Goal: Navigation & Orientation: Find specific page/section

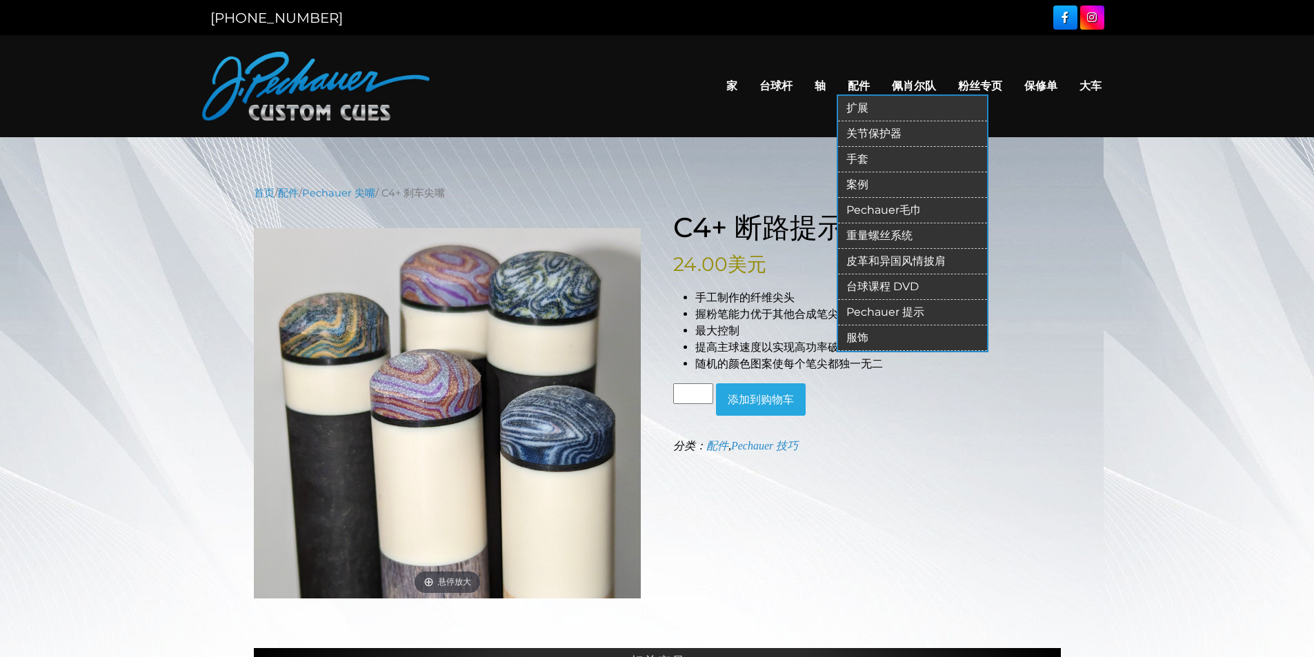
click at [860, 88] on font "配件" at bounding box center [859, 85] width 22 height 13
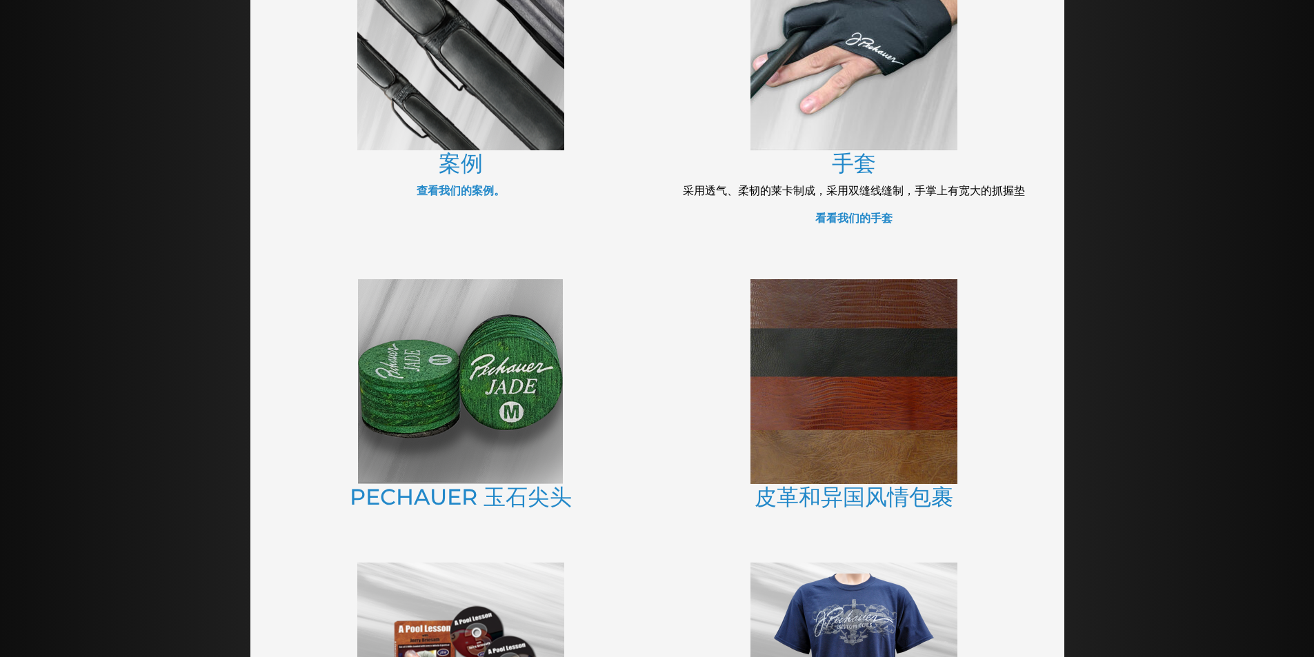
scroll to position [687, 0]
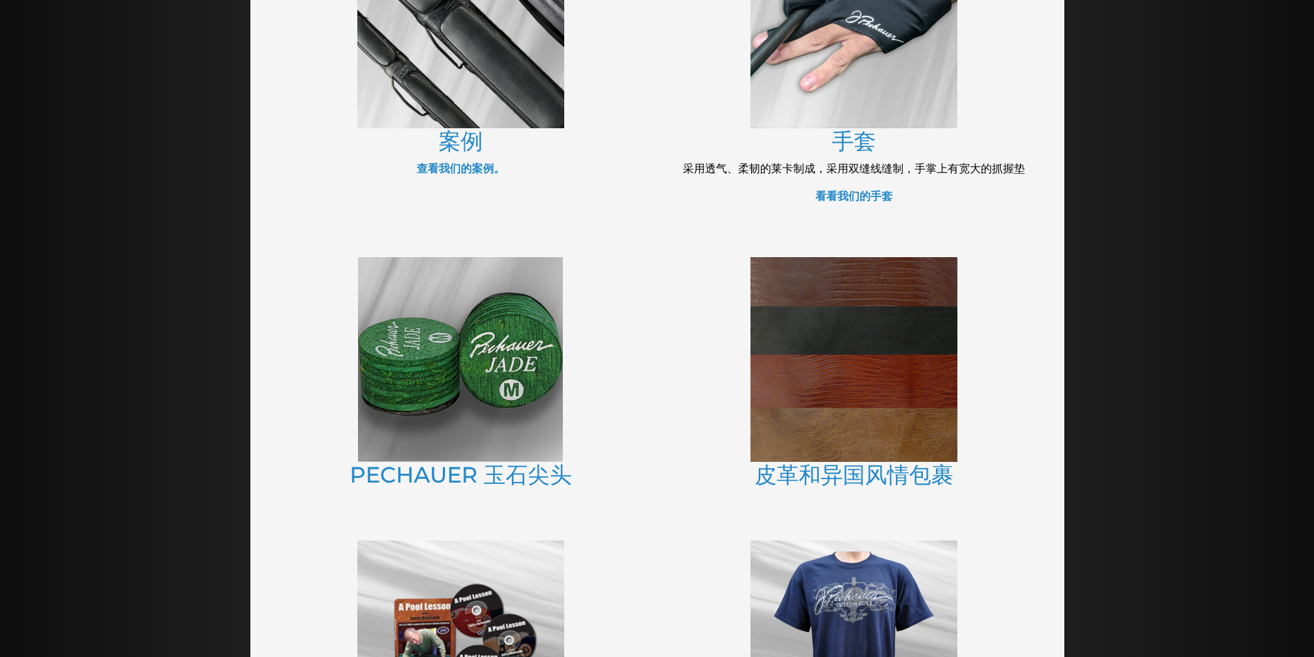
click at [445, 368] on img at bounding box center [460, 359] width 205 height 205
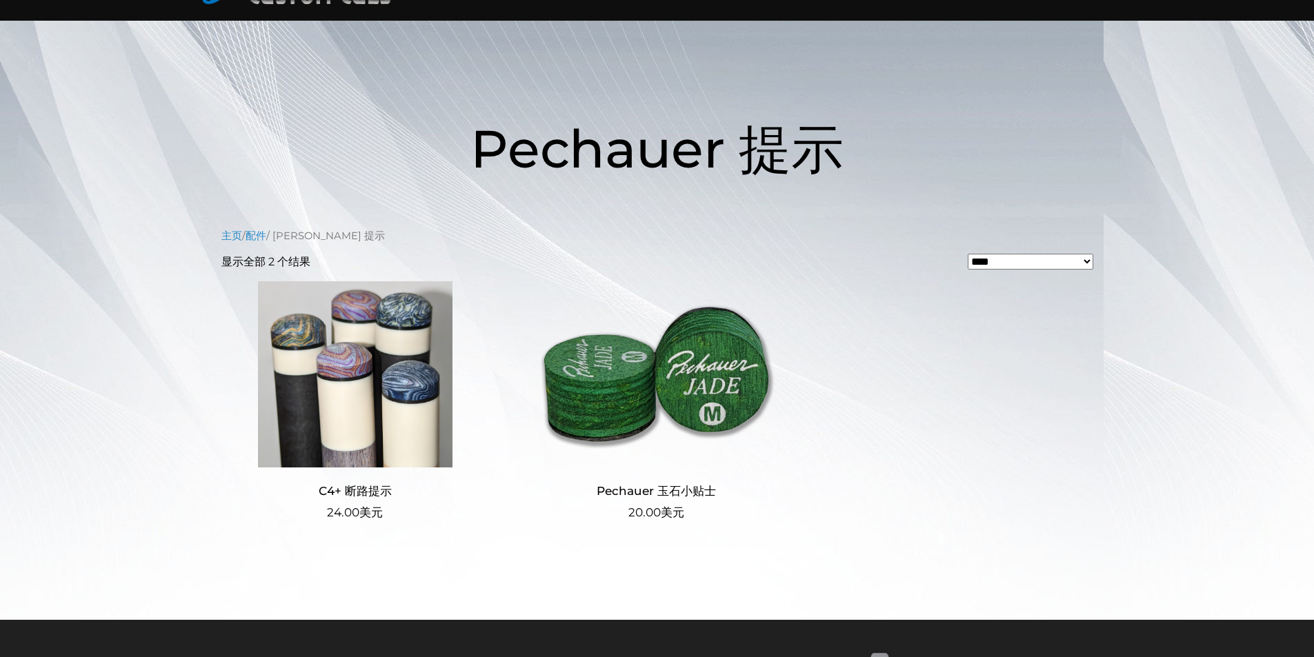
scroll to position [138, 0]
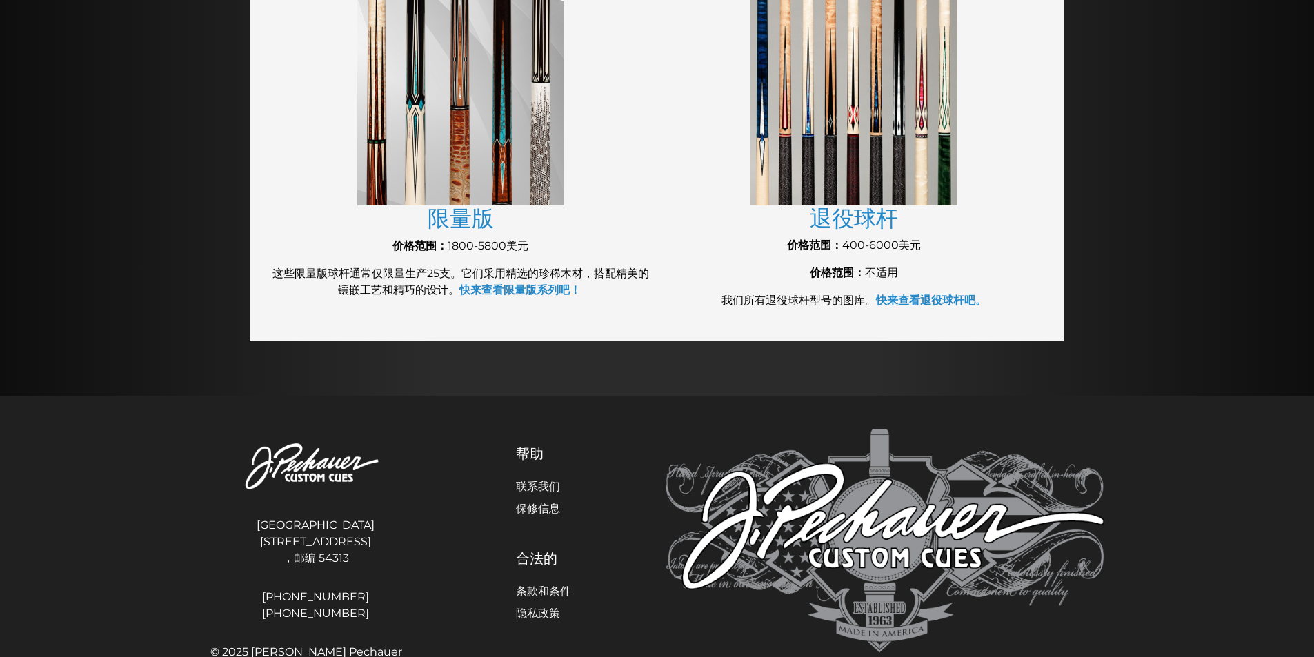
scroll to position [1524, 0]
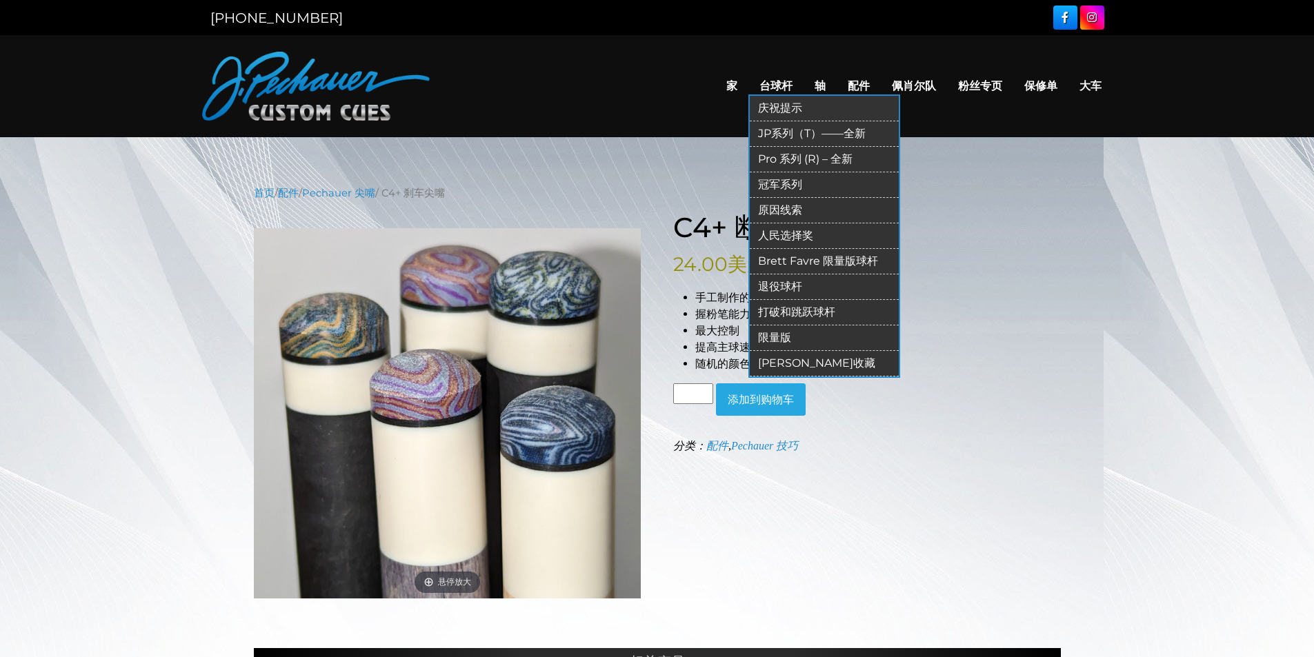
click at [777, 83] on font "台球杆" at bounding box center [776, 85] width 33 height 13
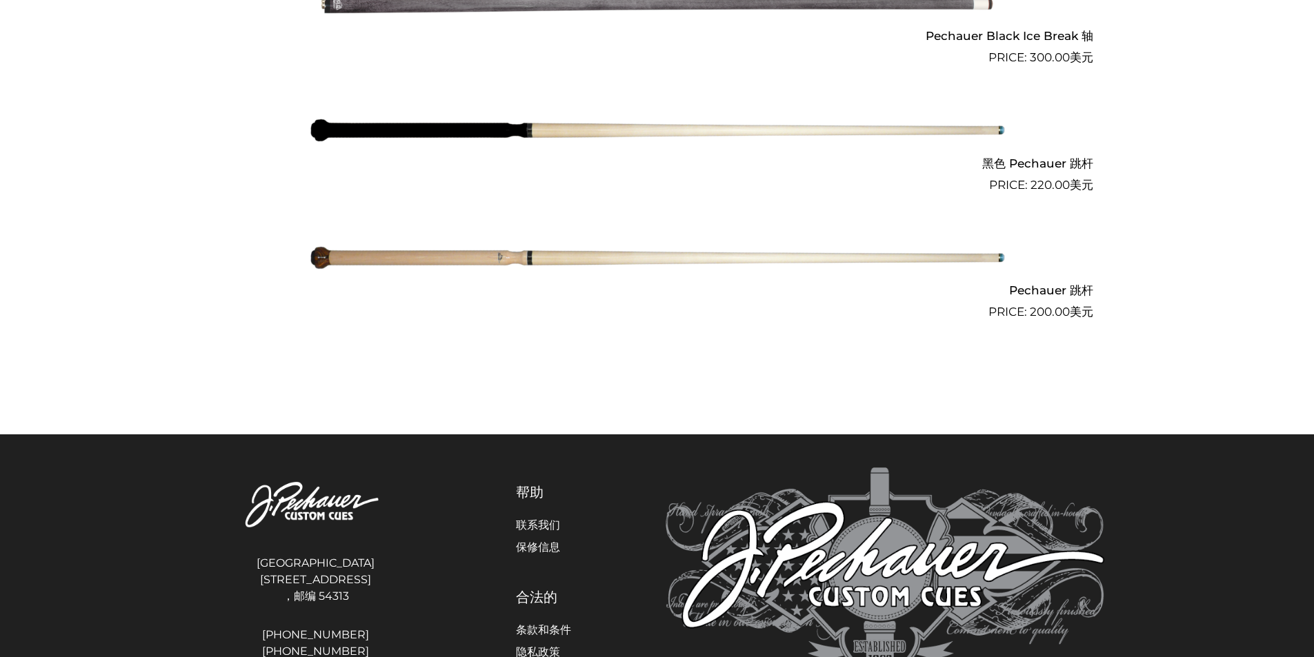
scroll to position [1231, 0]
